Goal: Check status: Check status

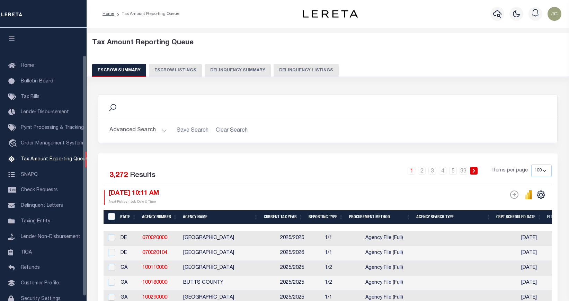
select select "100"
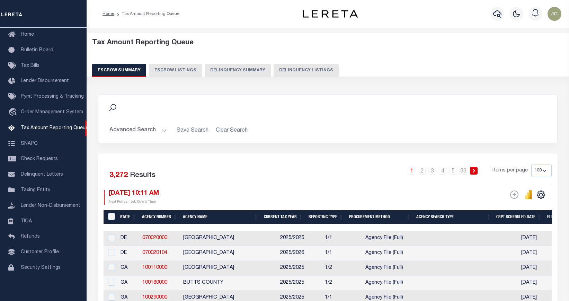
click at [168, 68] on button "Escrow Listings" at bounding box center [175, 70] width 53 height 13
select select "100"
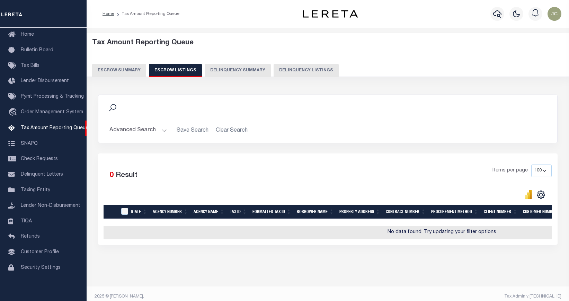
click at [227, 68] on button "Delinquency Summary" at bounding box center [238, 70] width 66 height 13
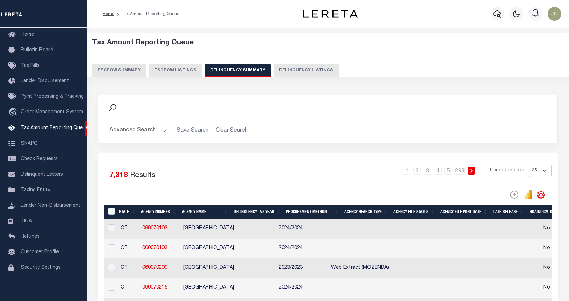
click at [292, 69] on button "Delinquency Listings" at bounding box center [306, 70] width 65 height 13
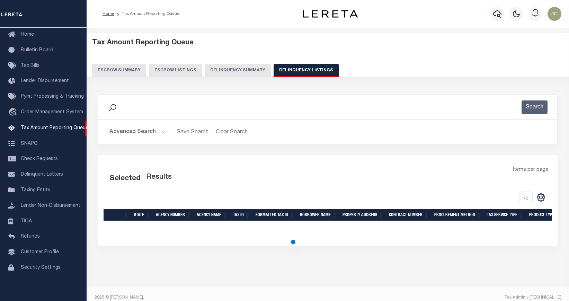
click at [221, 69] on button "Delinquency Summary" at bounding box center [238, 70] width 66 height 13
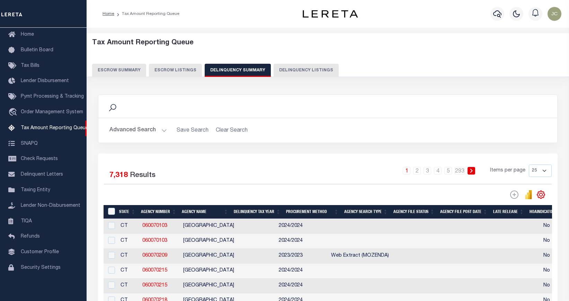
click at [169, 68] on button "Escrow Listings" at bounding box center [175, 70] width 53 height 13
select select "100"
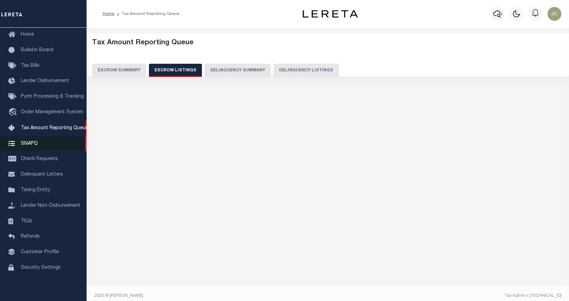
select select "100"
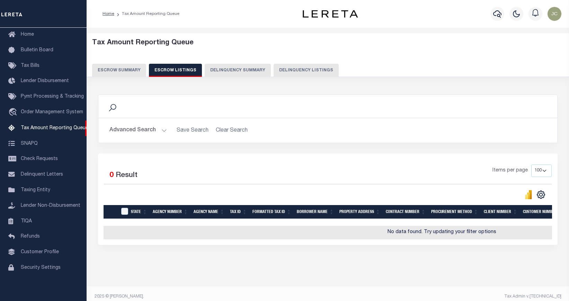
drag, startPoint x: 168, startPoint y: 71, endPoint x: 225, endPoint y: 63, distance: 57.7
click at [168, 71] on button "Escrow Listings" at bounding box center [175, 70] width 53 height 13
select select "100"
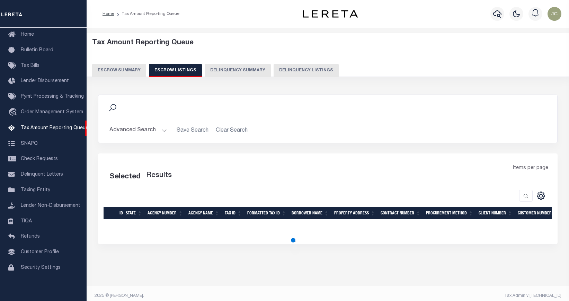
select select "100"
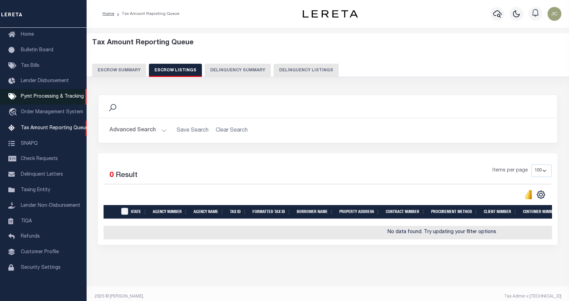
click at [51, 95] on link "Pymt Processing & Tracking" at bounding box center [43, 97] width 87 height 16
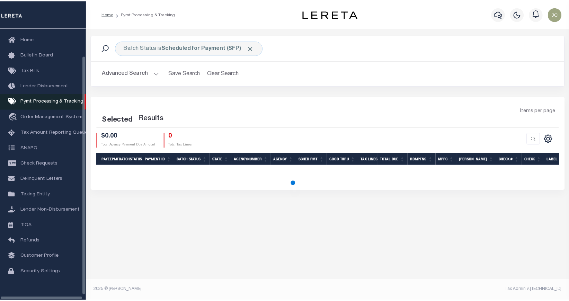
scroll to position [31, 0]
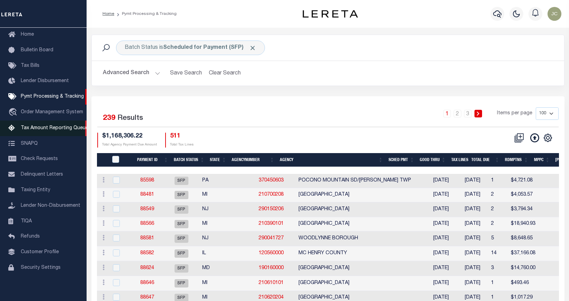
click at [50, 128] on span "Tax Amount Reporting Queue" at bounding box center [55, 128] width 68 height 5
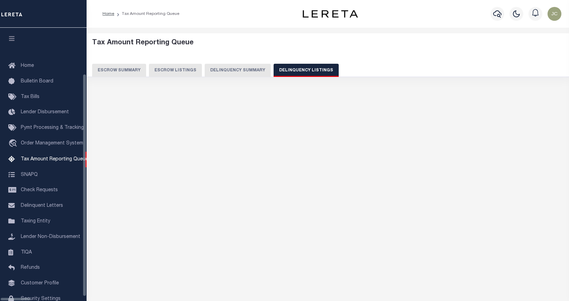
select select "100"
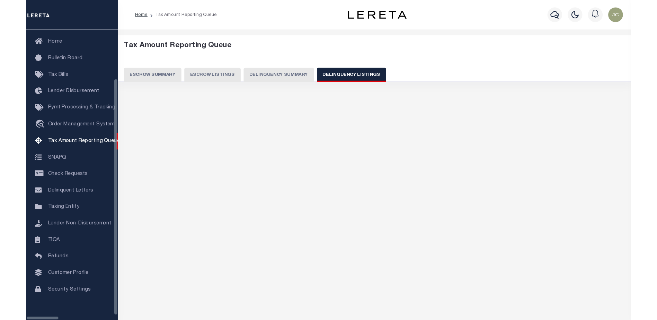
scroll to position [31, 0]
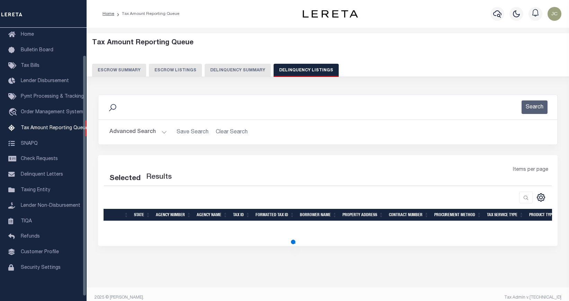
select select "100"
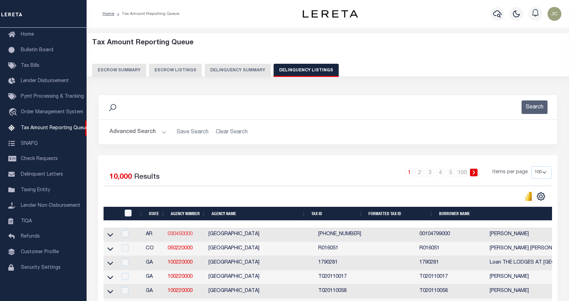
click at [177, 236] on link "030450000" at bounding box center [180, 234] width 25 height 5
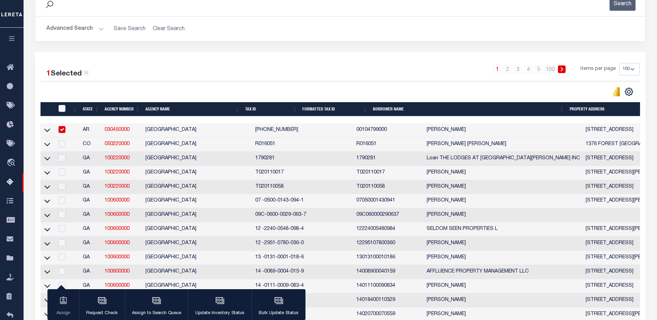
scroll to position [104, 0]
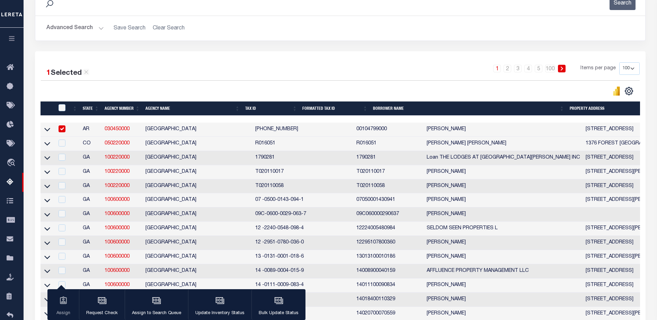
click at [121, 131] on link "030450000" at bounding box center [117, 129] width 25 height 5
checkbox input "false"
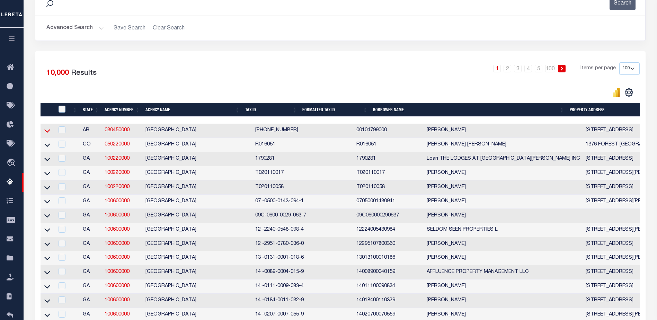
click at [46, 129] on icon at bounding box center [47, 130] width 6 height 7
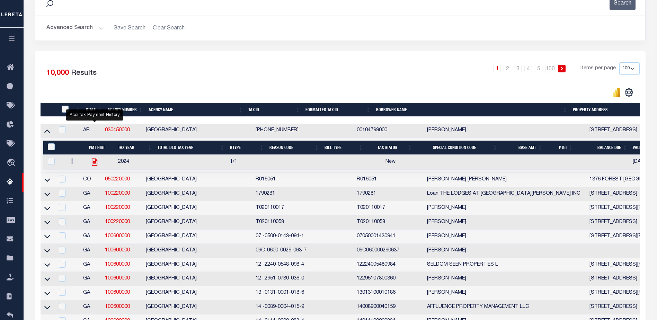
click at [94, 165] on icon "" at bounding box center [94, 162] width 9 height 9
checkbox input "true"
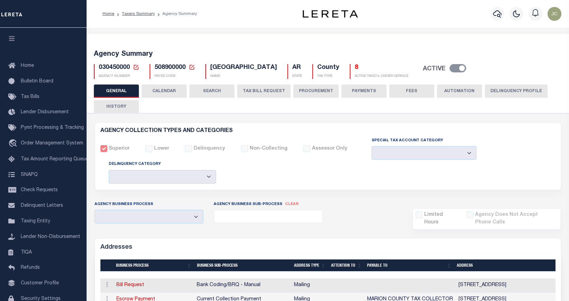
select select
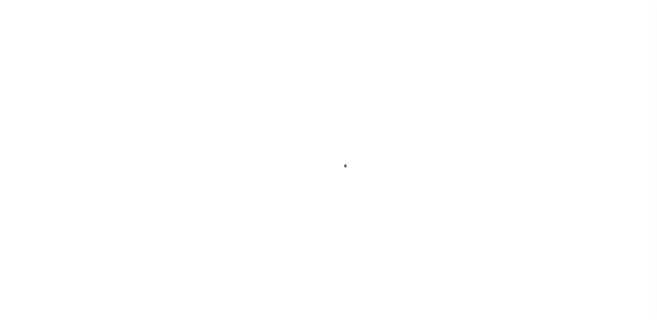
select select
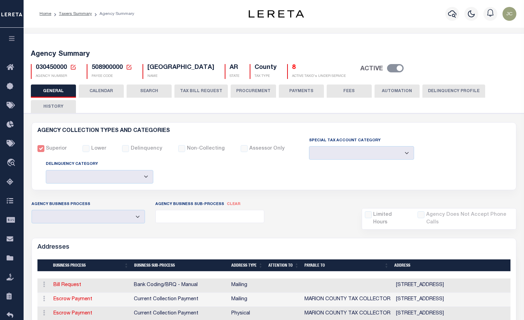
select select
